Goal: Find specific page/section: Find specific page/section

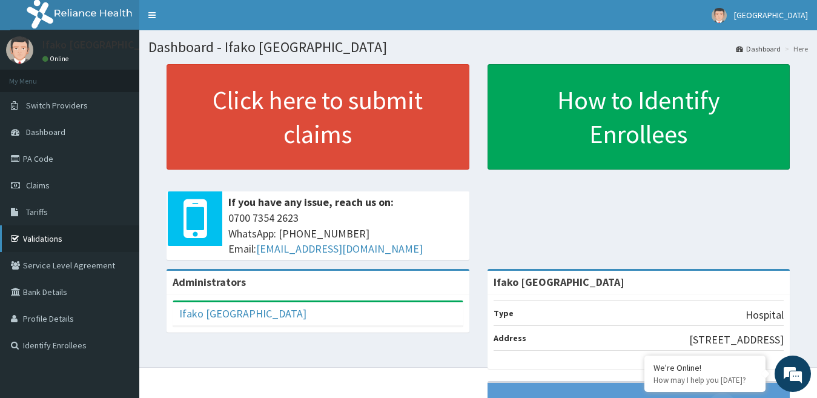
drag, startPoint x: 0, startPoint y: 0, endPoint x: 55, endPoint y: 244, distance: 250.1
click at [55, 244] on link "Validations" at bounding box center [69, 238] width 139 height 27
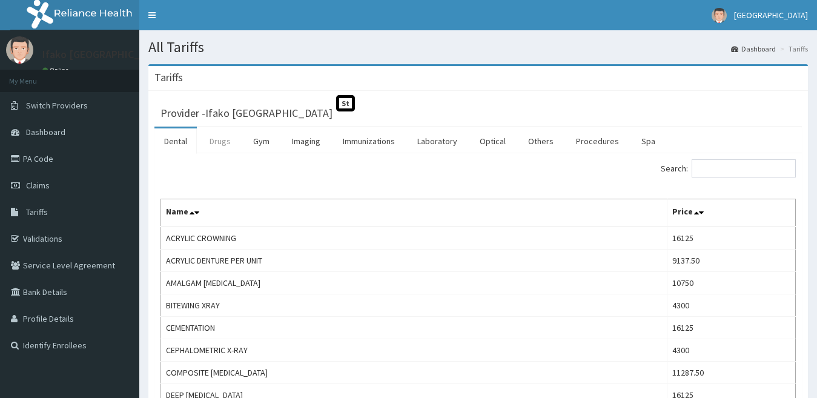
click at [214, 137] on link "Drugs" at bounding box center [220, 140] width 41 height 25
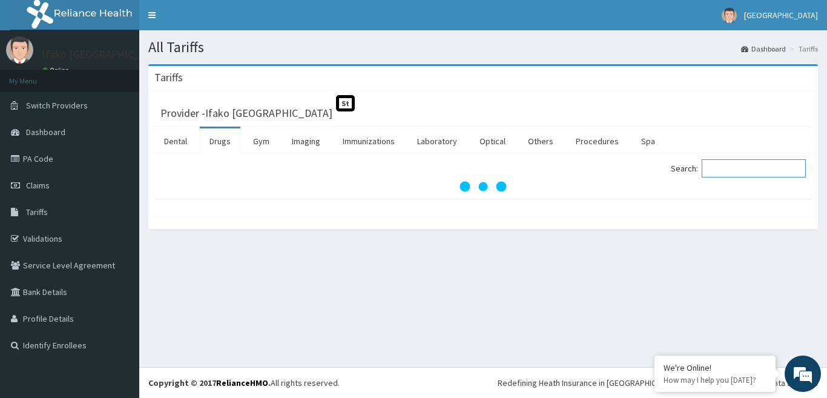
click at [747, 170] on input "Search:" at bounding box center [754, 168] width 104 height 18
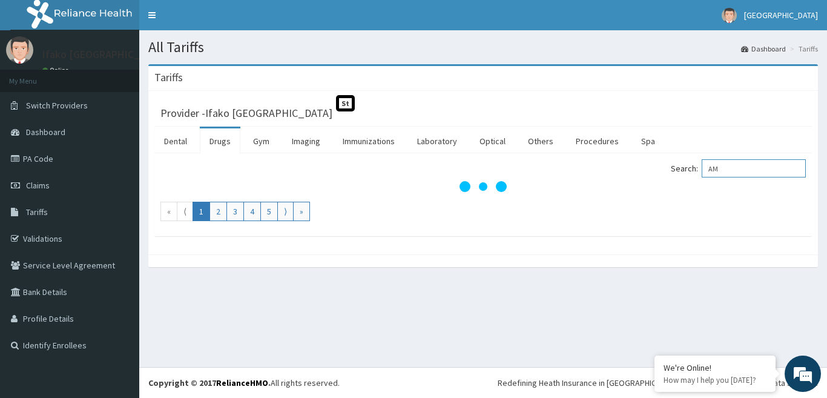
type input "A"
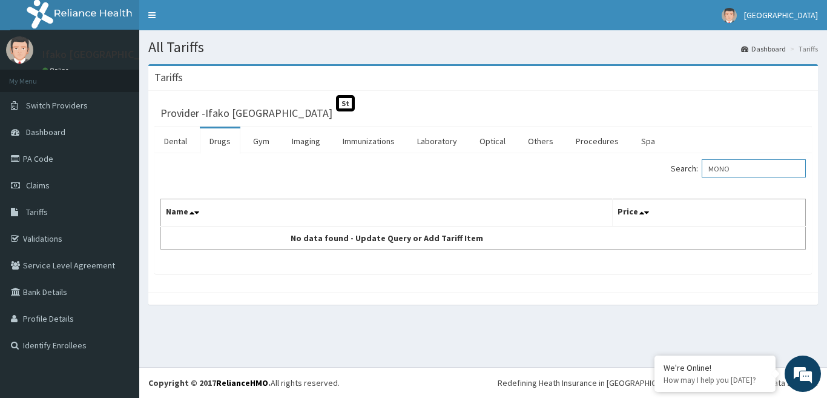
type input "MONO"
click at [49, 156] on link "PA Code" at bounding box center [69, 158] width 139 height 27
